Goal: Information Seeking & Learning: Learn about a topic

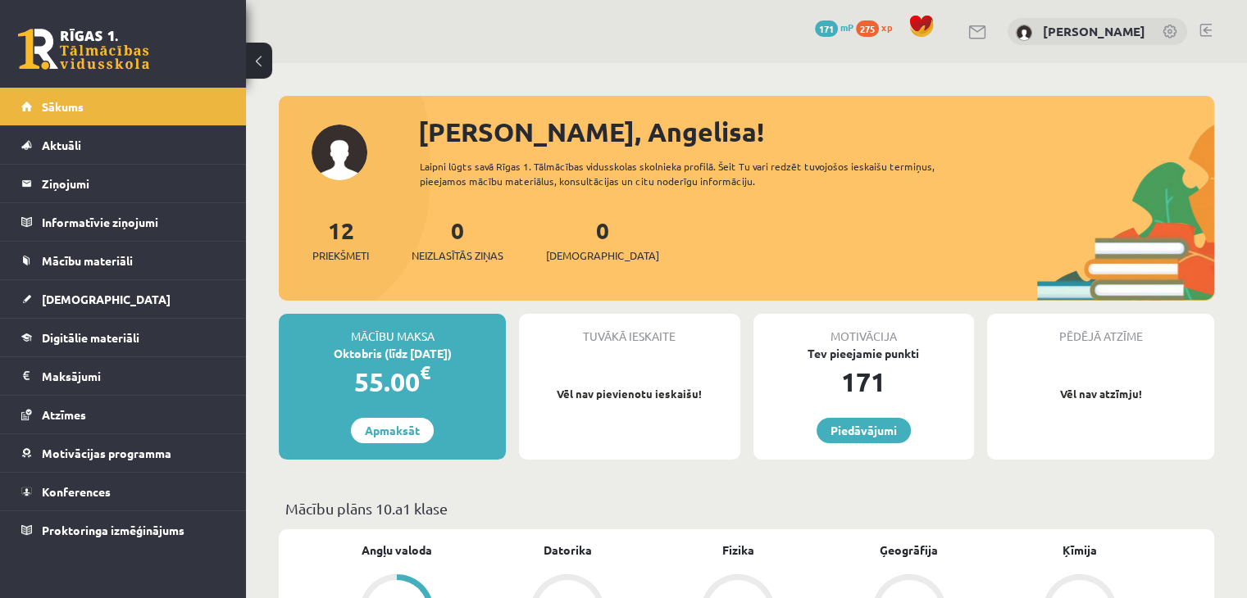
click at [71, 51] on link at bounding box center [83, 49] width 131 height 41
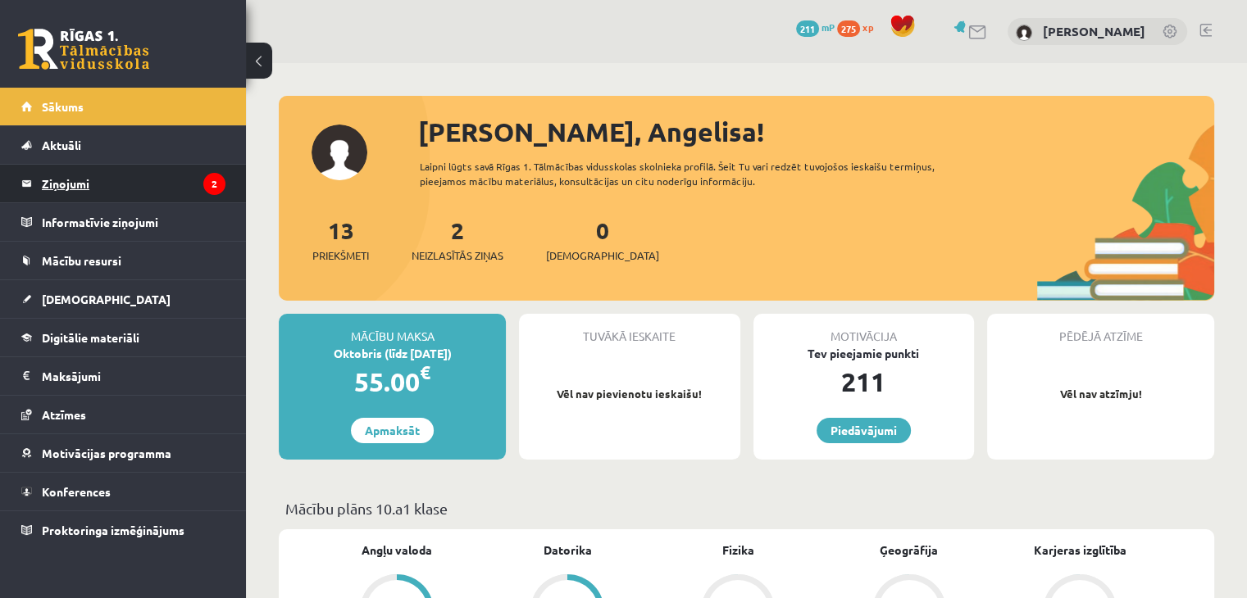
click at [198, 184] on legend "Ziņojumi 2" at bounding box center [134, 184] width 184 height 38
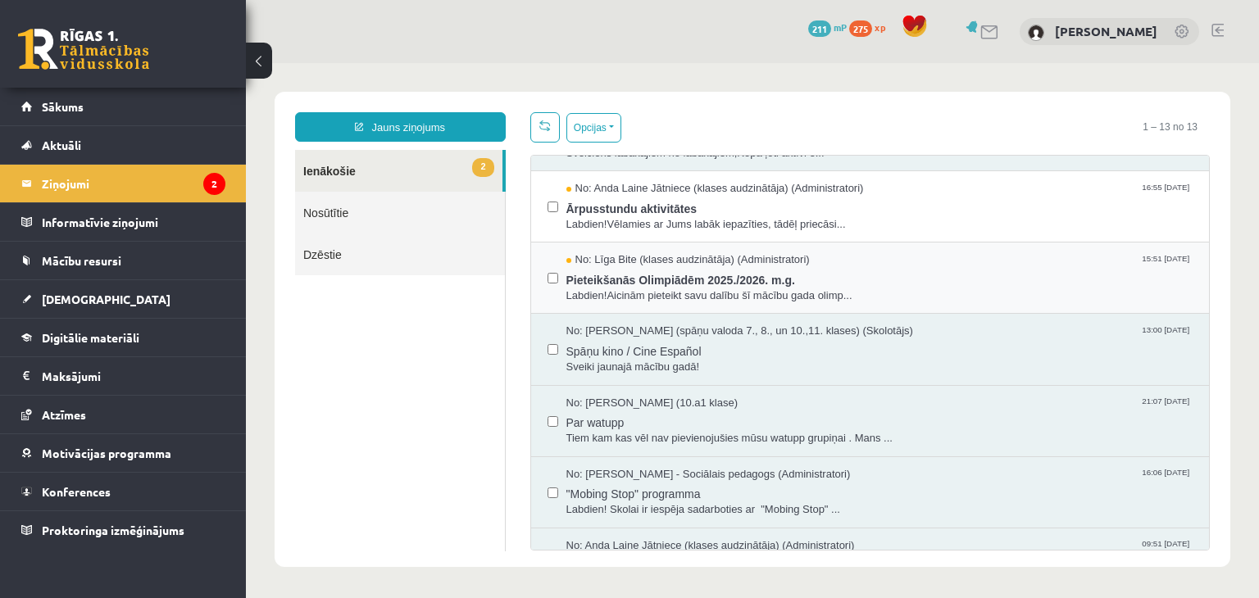
scroll to position [82, 0]
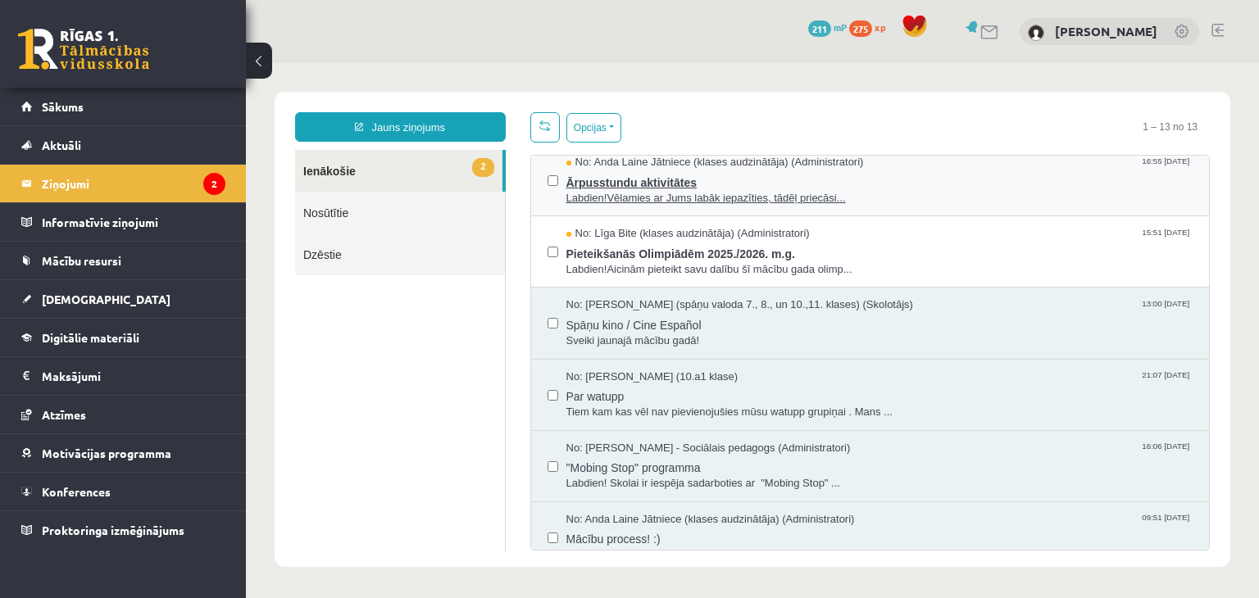
click at [620, 193] on span "Labdien!Vēlamies ar Jums labāk iepazīties, tādēļ priecāsi..." at bounding box center [879, 199] width 627 height 16
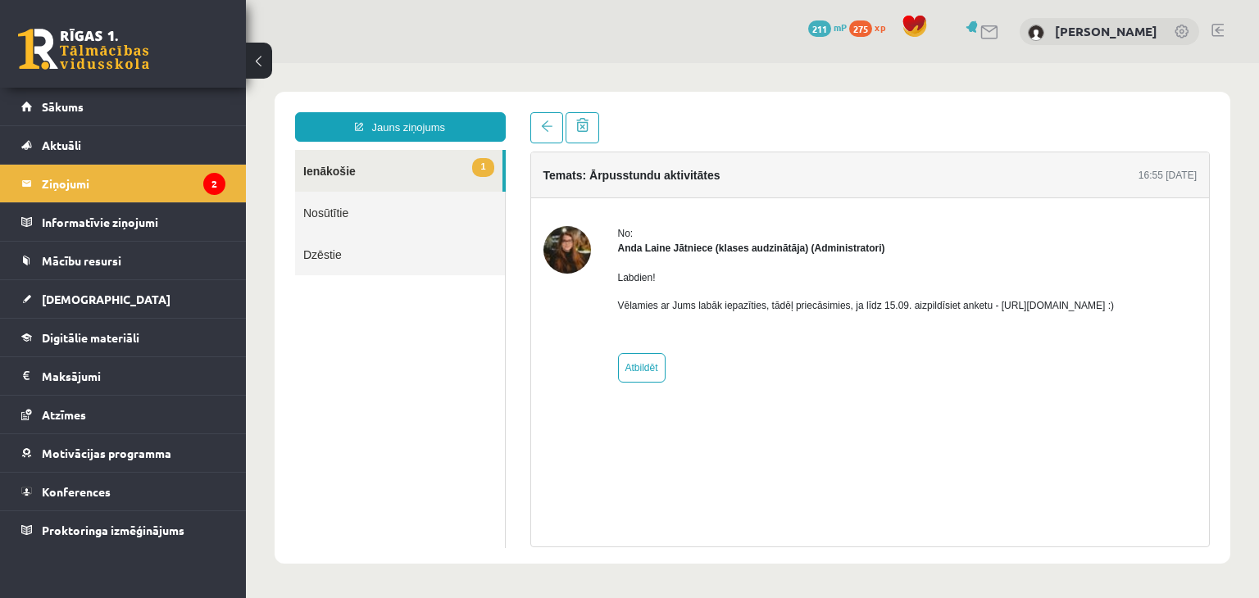
scroll to position [0, 0]
click at [184, 174] on legend "Ziņojumi 2" at bounding box center [134, 184] width 184 height 38
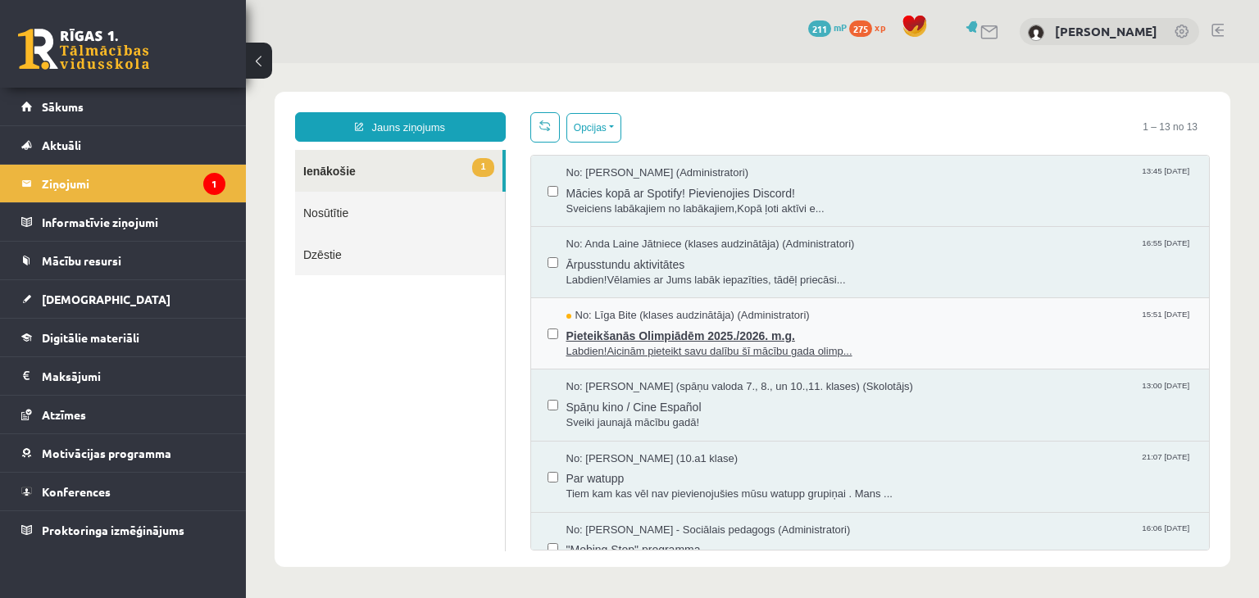
click at [636, 345] on span "Labdien!Aicinām pieteikt savu dalību šī mācību gada olimp..." at bounding box center [879, 352] width 627 height 16
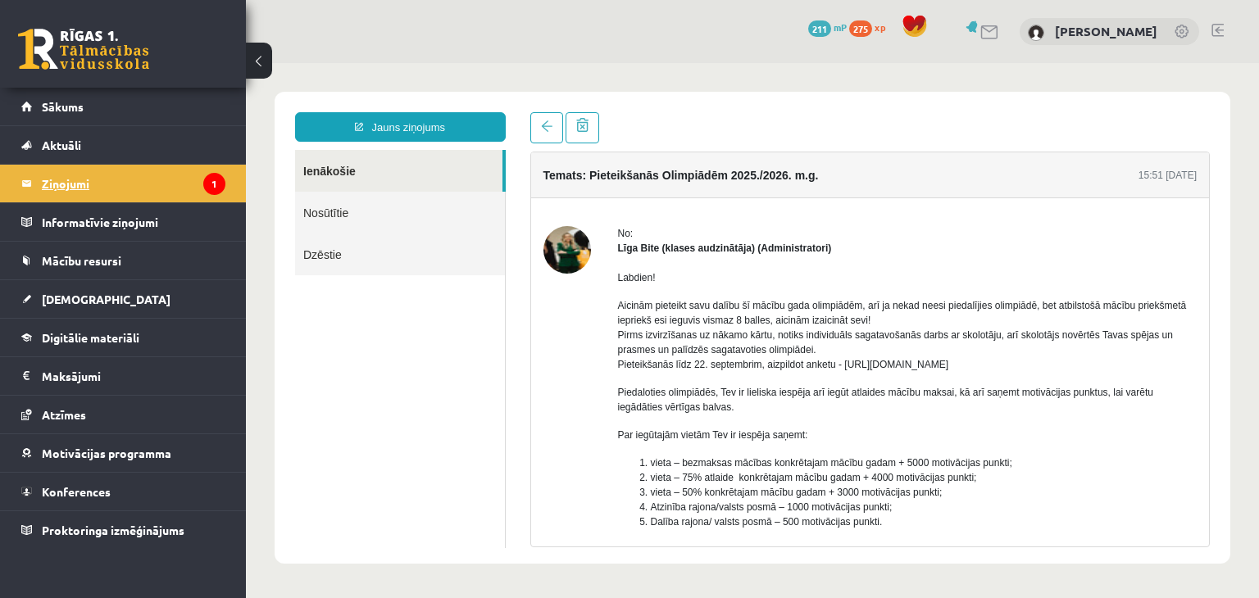
click at [93, 200] on legend "Ziņojumi 1" at bounding box center [134, 184] width 184 height 38
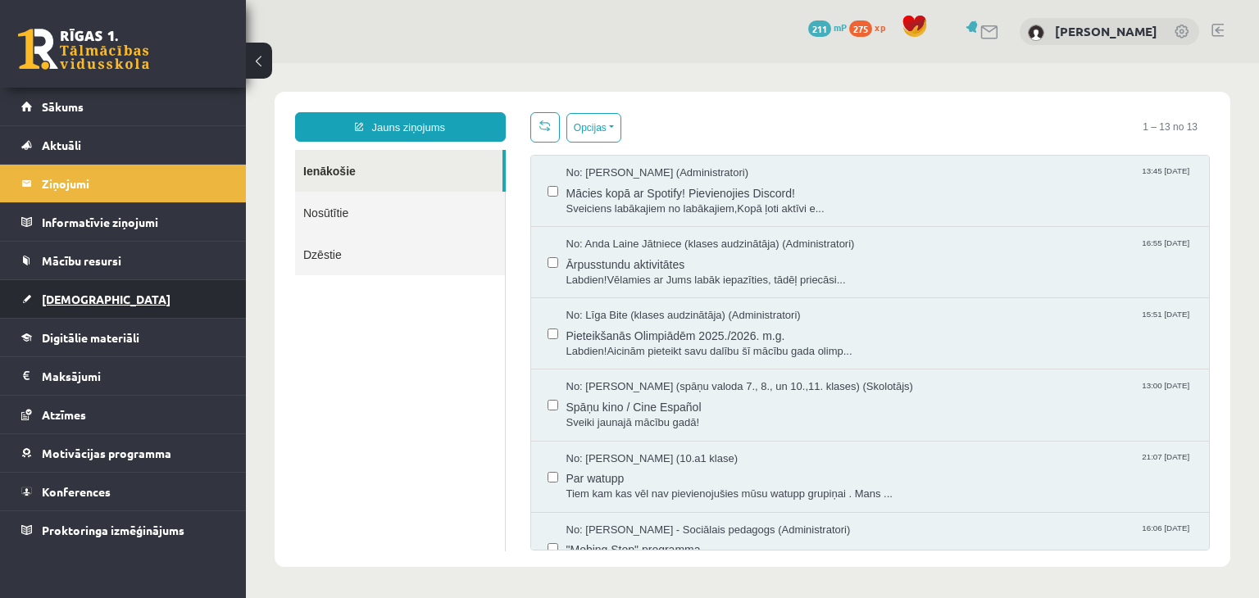
click at [94, 298] on link "[DEMOGRAPHIC_DATA]" at bounding box center [123, 299] width 204 height 38
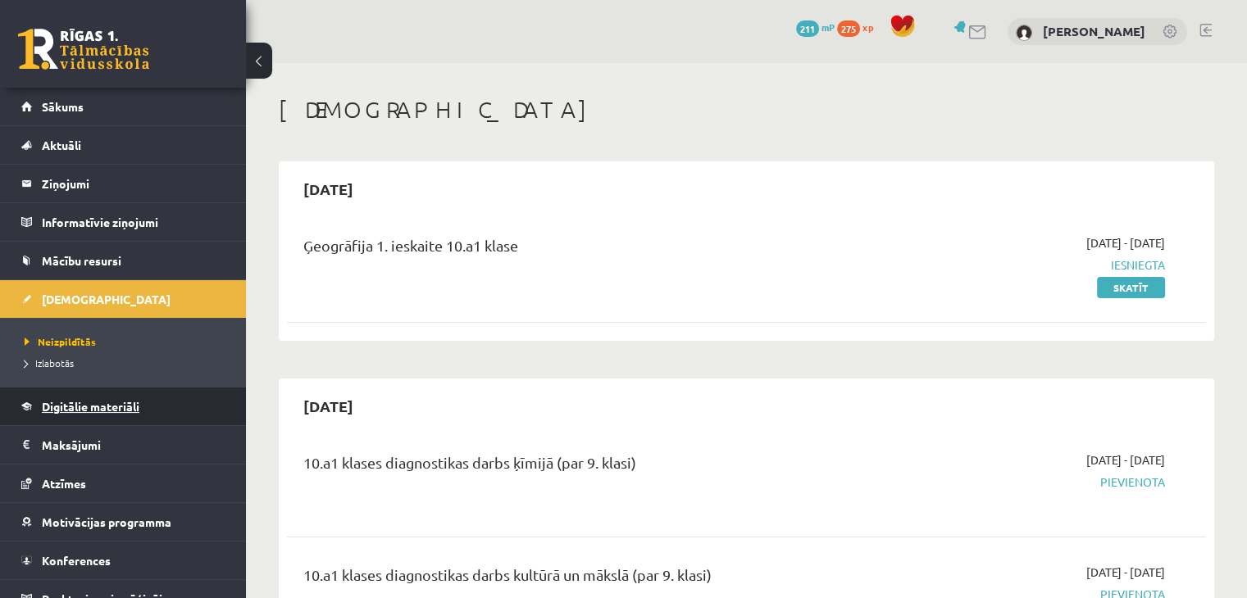
click at [95, 405] on span "Digitālie materiāli" at bounding box center [91, 406] width 98 height 15
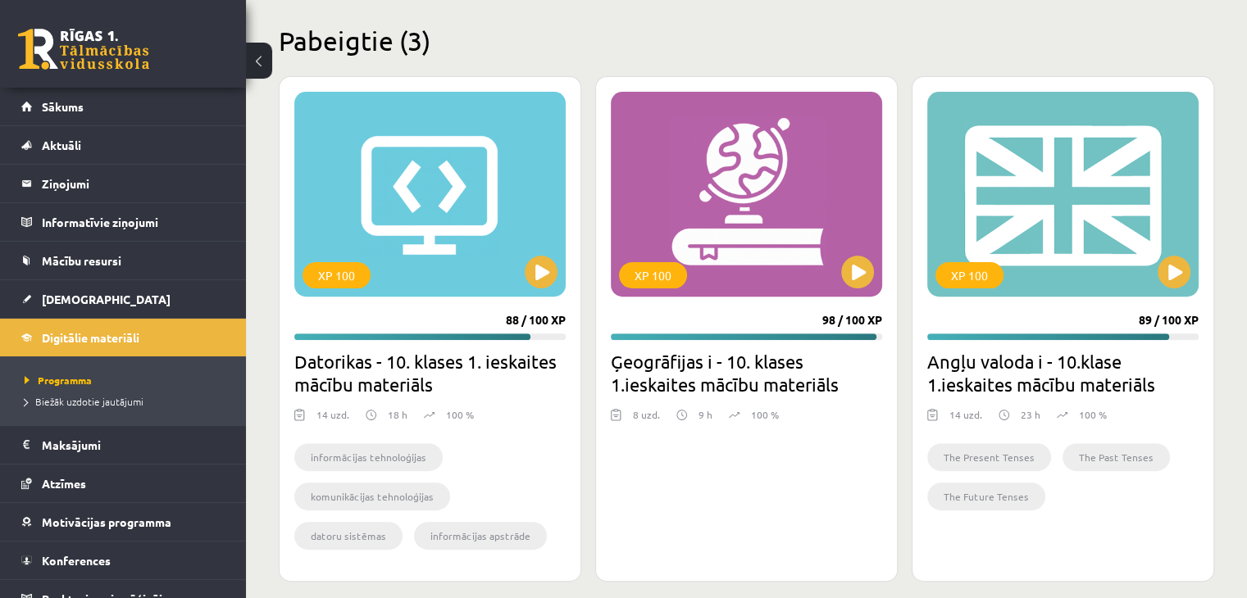
scroll to position [500, 0]
